Goal: Task Accomplishment & Management: Use online tool/utility

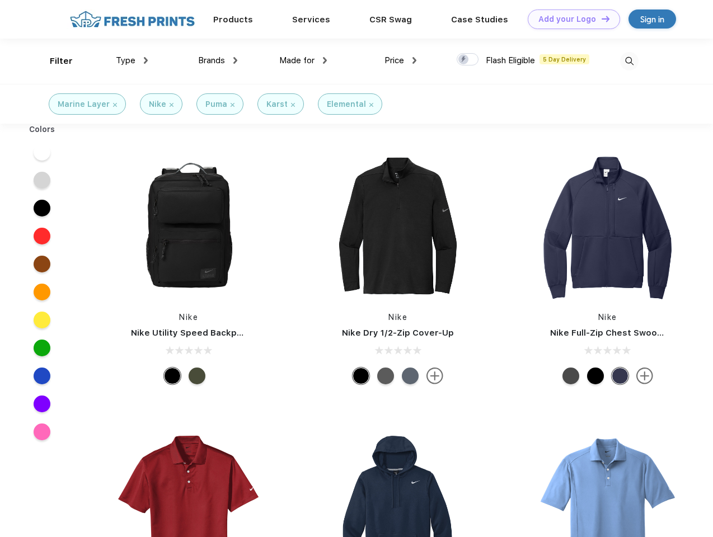
click at [570, 19] on link "Add your Logo Design Tool" at bounding box center [574, 20] width 92 height 20
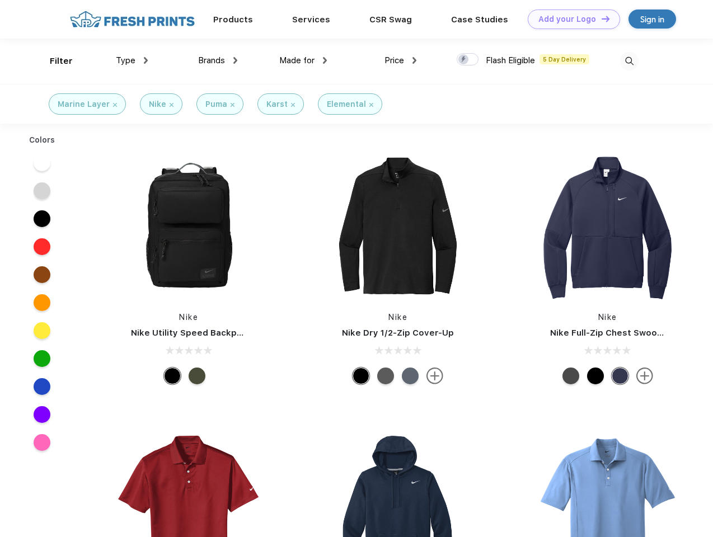
click at [0, 0] on div "Design Tool" at bounding box center [0, 0] width 0 height 0
click at [600, 18] on link "Add your Logo Design Tool" at bounding box center [574, 20] width 92 height 20
click at [54, 61] on div "Filter" at bounding box center [61, 61] width 23 height 13
click at [132, 60] on span "Type" at bounding box center [126, 60] width 20 height 10
click at [218, 60] on span "Brands" at bounding box center [211, 60] width 27 height 10
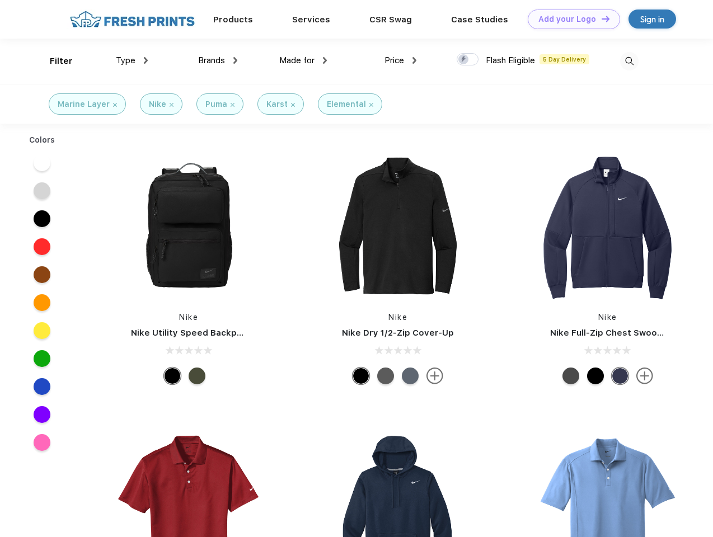
click at [303, 60] on span "Made for" at bounding box center [296, 60] width 35 height 10
click at [401, 60] on span "Price" at bounding box center [394, 60] width 20 height 10
click at [468, 60] on div at bounding box center [468, 59] width 22 height 12
click at [464, 60] on input "checkbox" at bounding box center [460, 56] width 7 height 7
click at [629, 61] on img at bounding box center [629, 61] width 18 height 18
